Goal: Information Seeking & Learning: Learn about a topic

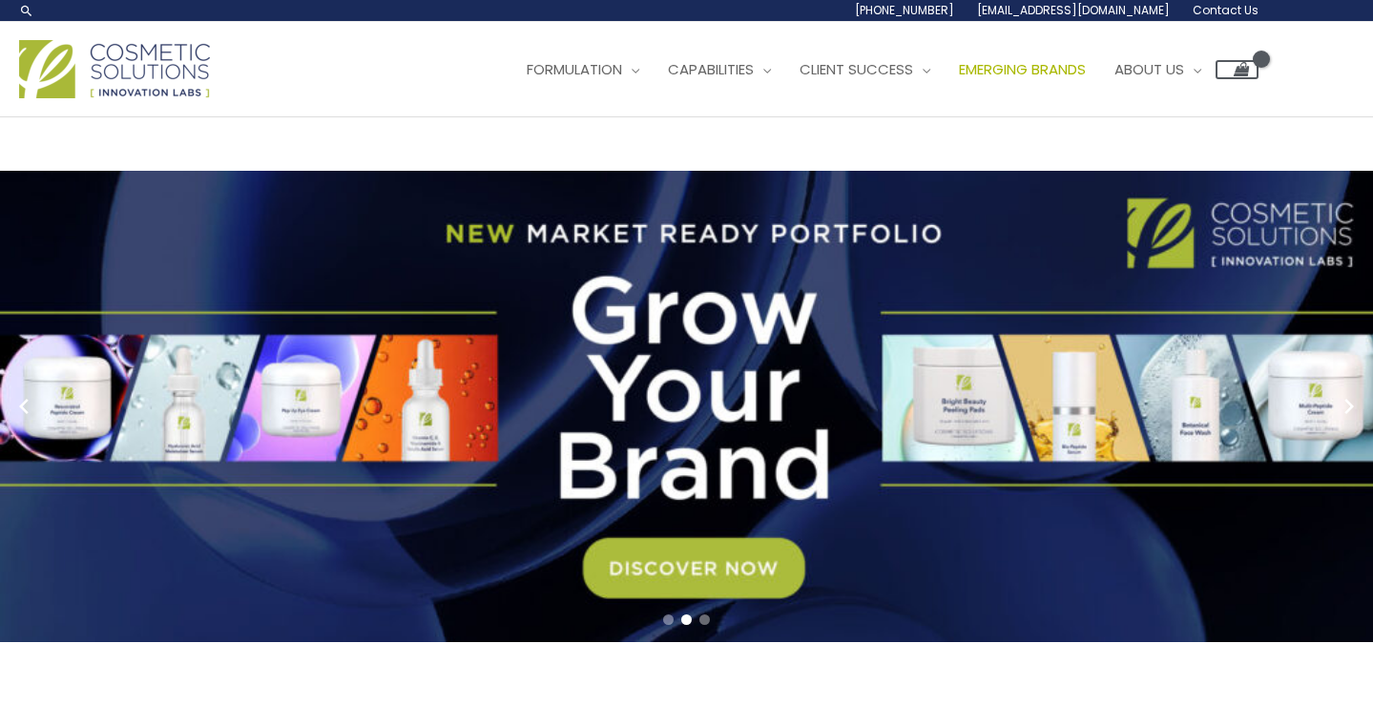
click at [959, 79] on span "Emerging Brands" at bounding box center [1022, 69] width 127 height 20
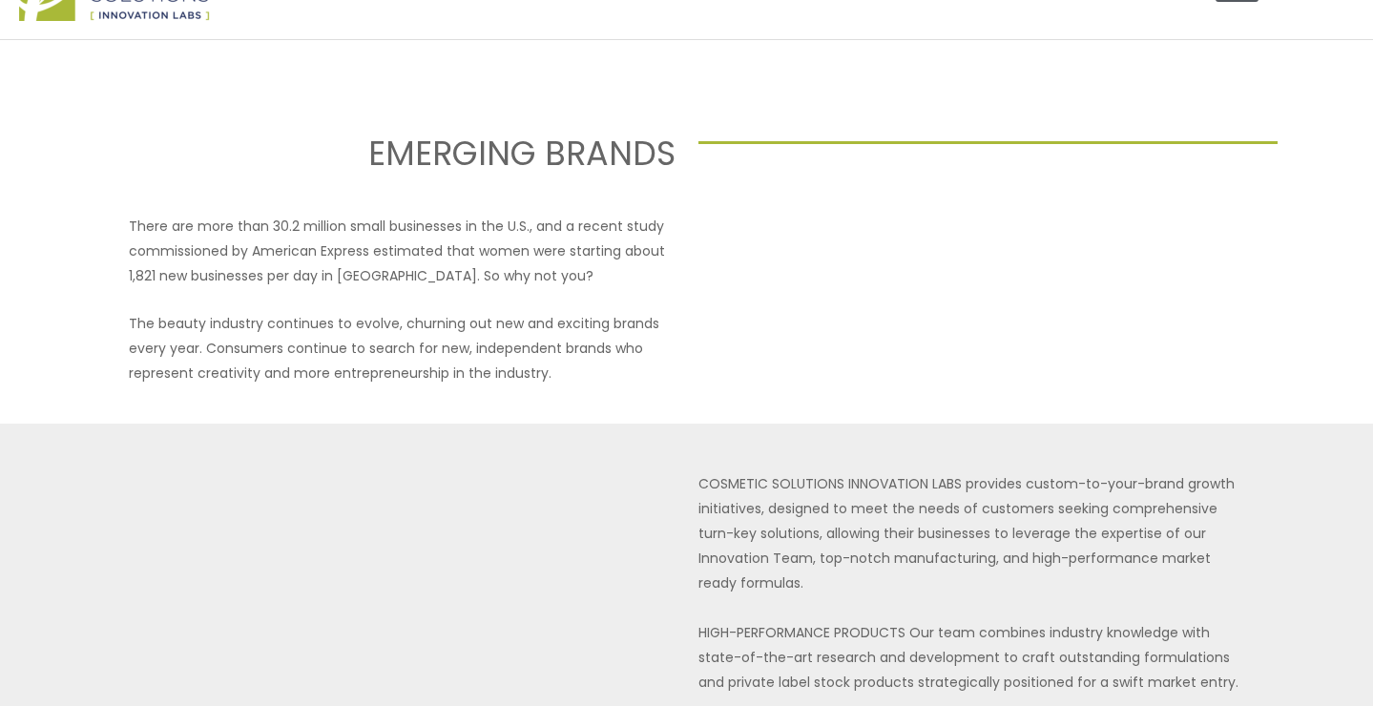
scroll to position [71, 0]
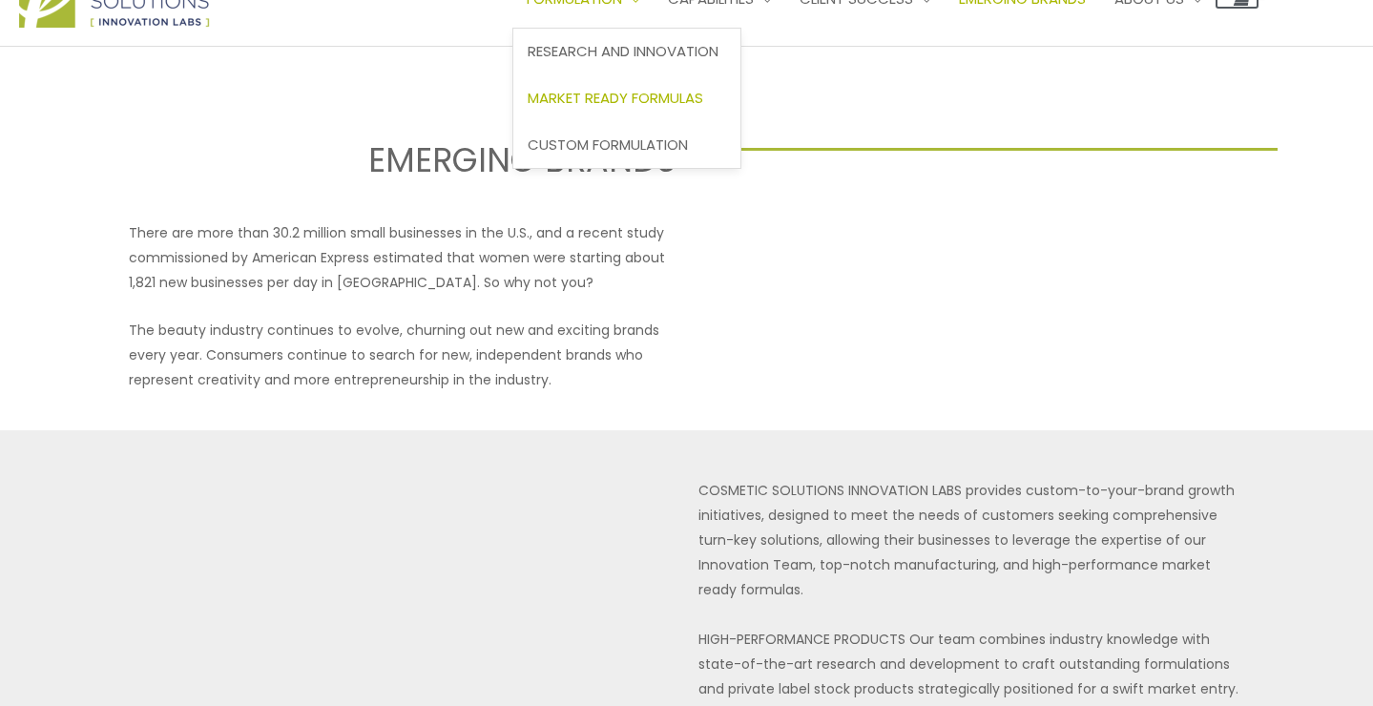
click at [528, 108] on span "Market Ready Formulas" at bounding box center [616, 98] width 176 height 20
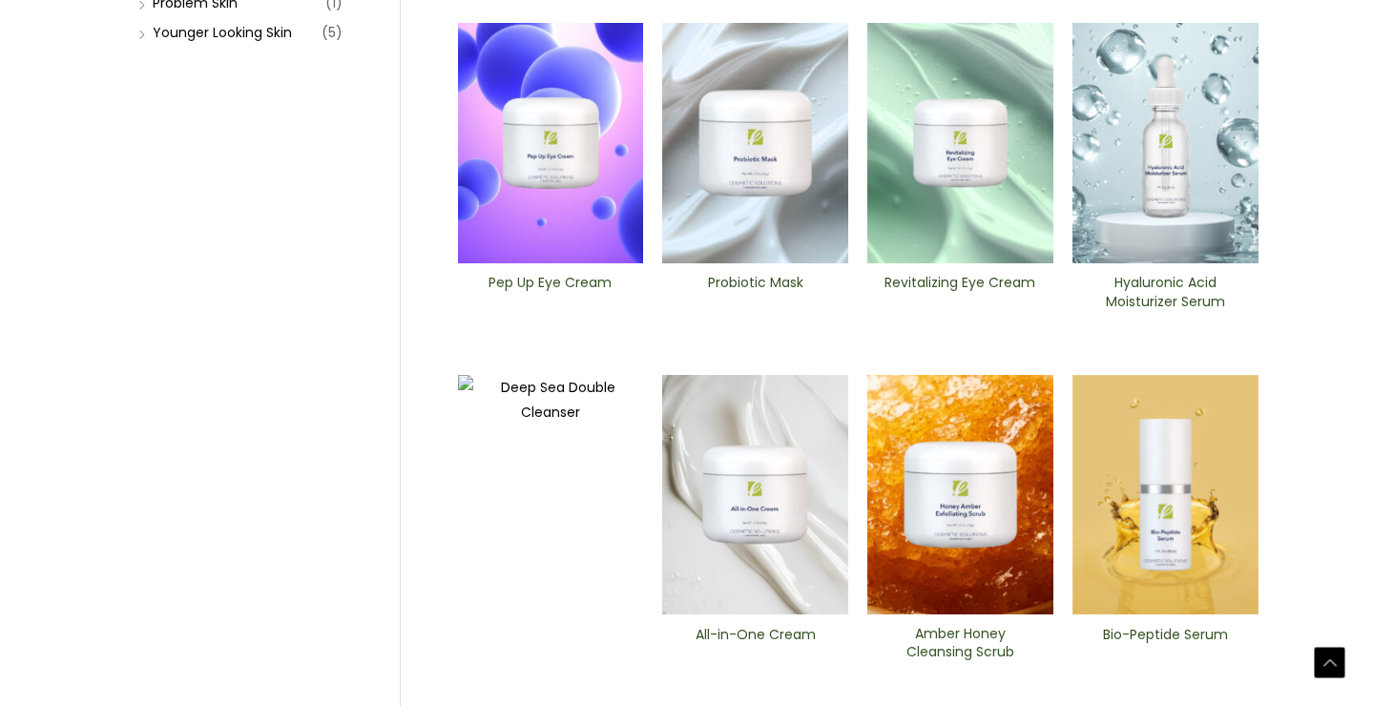
scroll to position [646, 0]
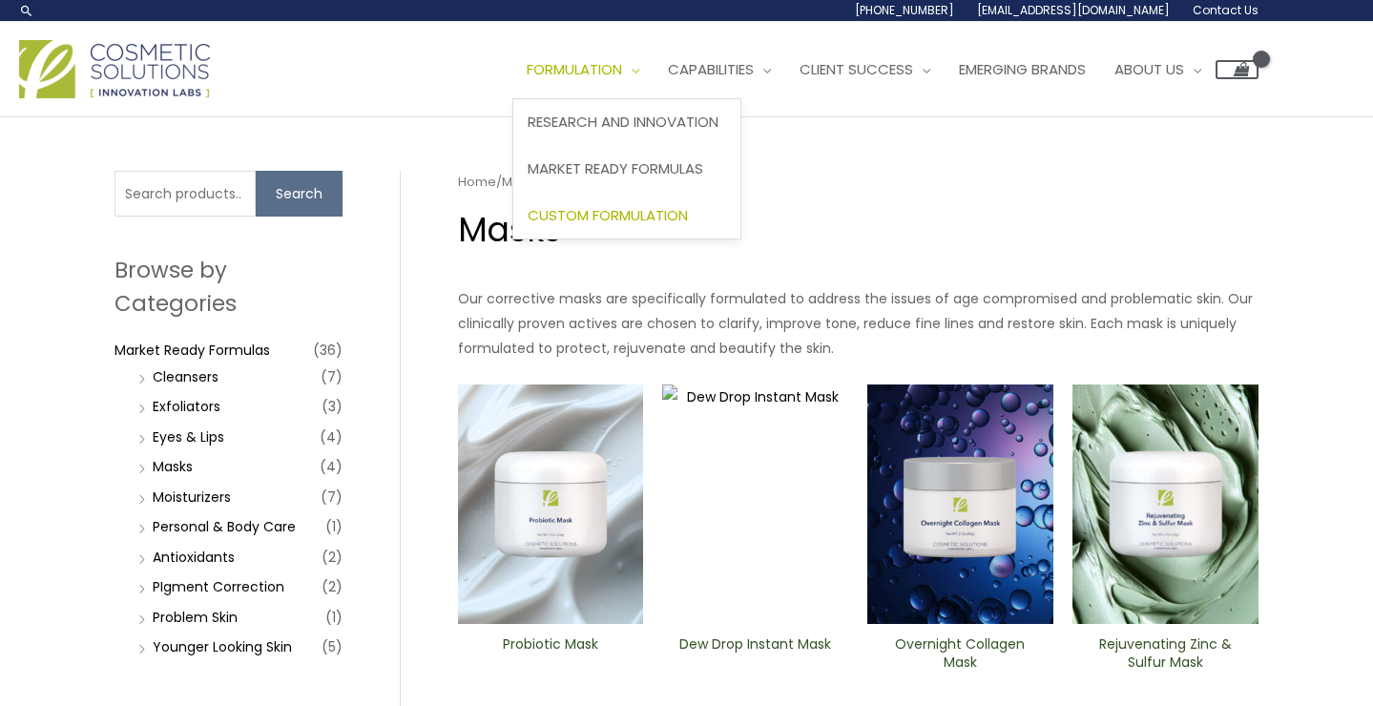
click at [528, 225] on span "Custom Formulation" at bounding box center [608, 215] width 160 height 20
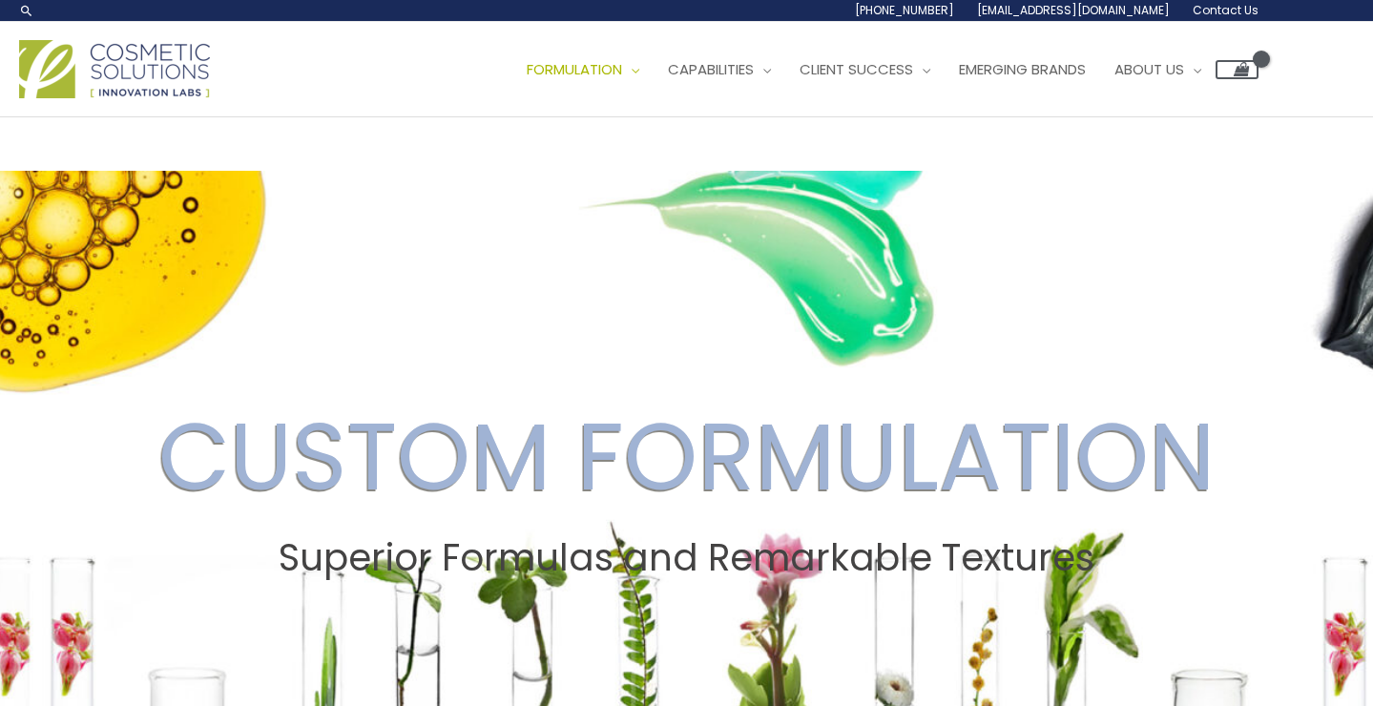
click at [0, 0] on input "Search..." at bounding box center [0, 0] width 0 height 0
type input "sheet mask"
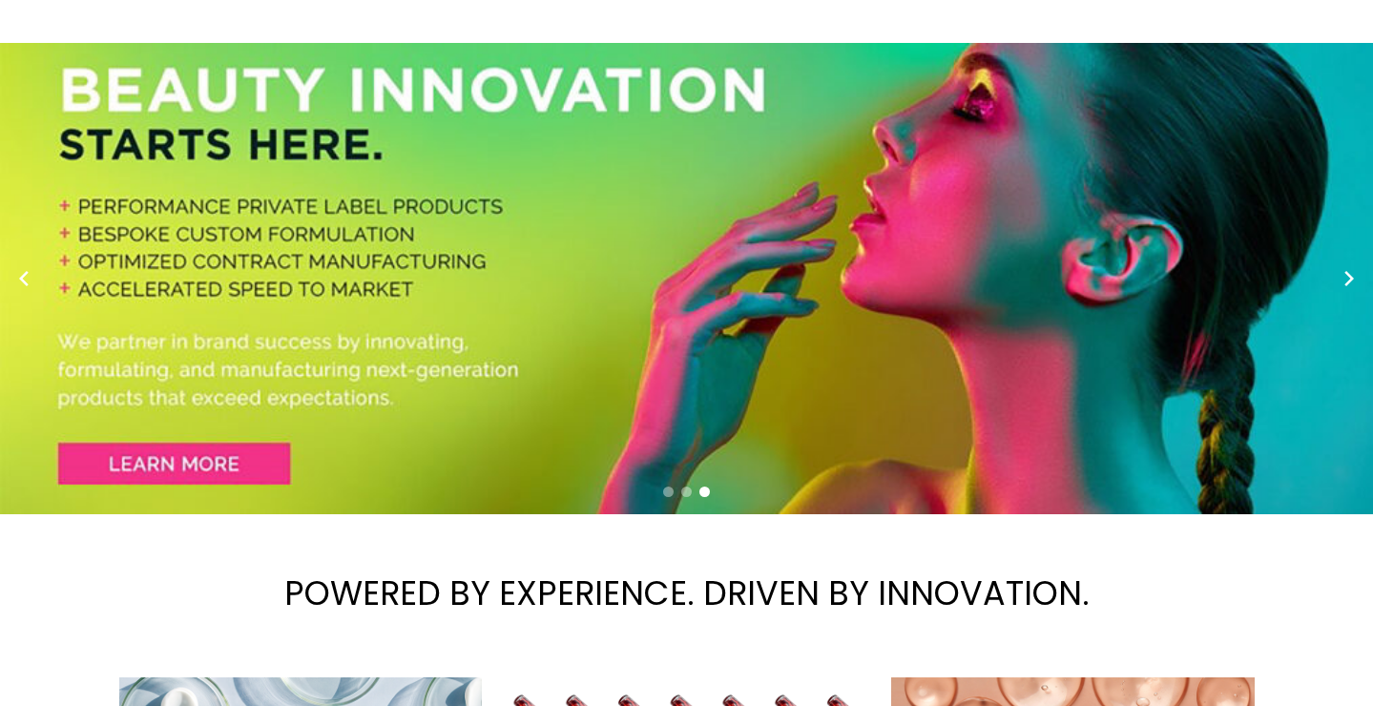
scroll to position [116, 0]
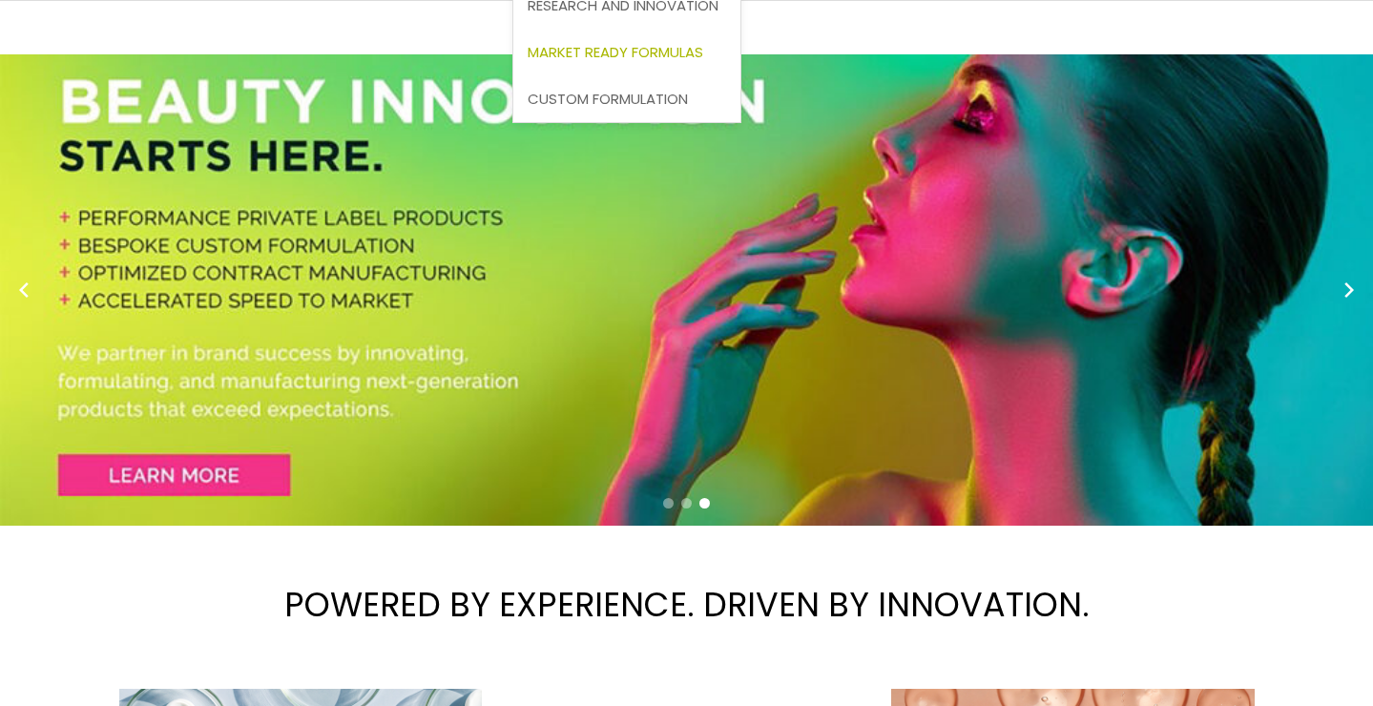
click at [528, 62] on span "Market Ready Formulas" at bounding box center [616, 52] width 176 height 20
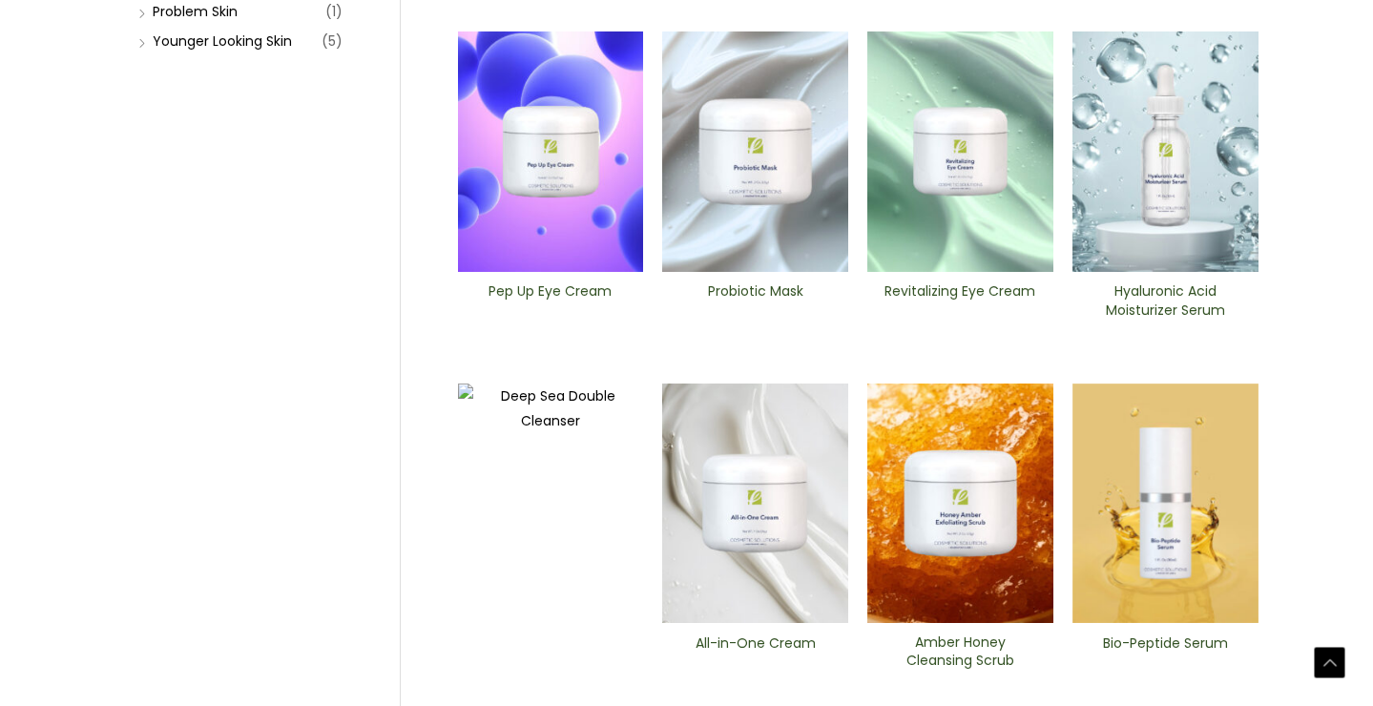
scroll to position [609, 0]
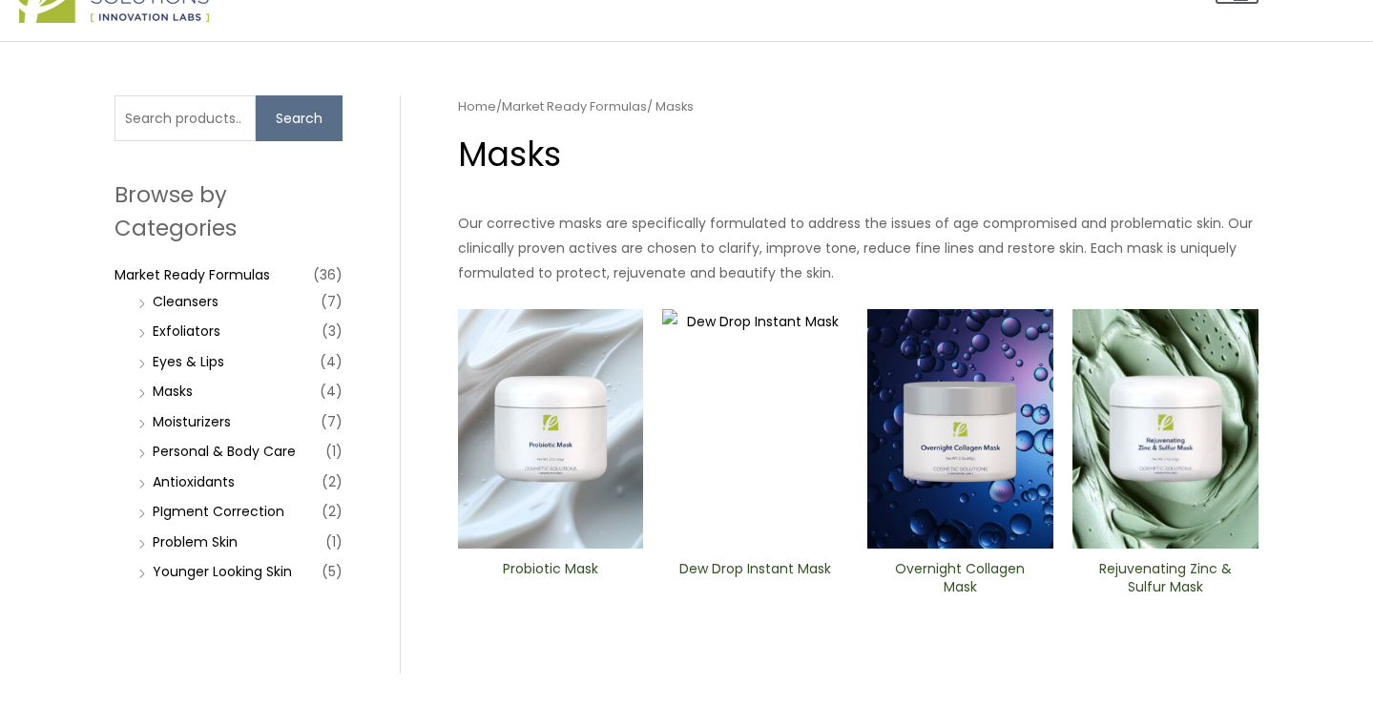
scroll to position [49, 0]
